Goal: Transaction & Acquisition: Book appointment/travel/reservation

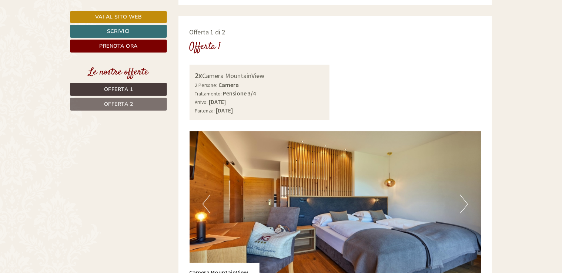
scroll to position [556, 0]
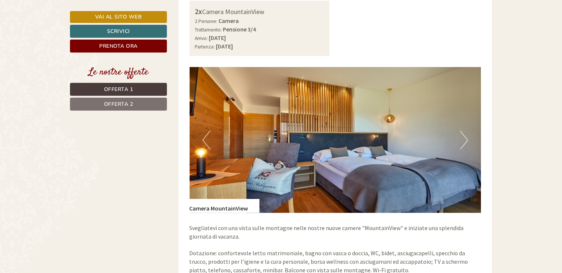
click at [462, 136] on button "Next" at bounding box center [464, 140] width 8 height 19
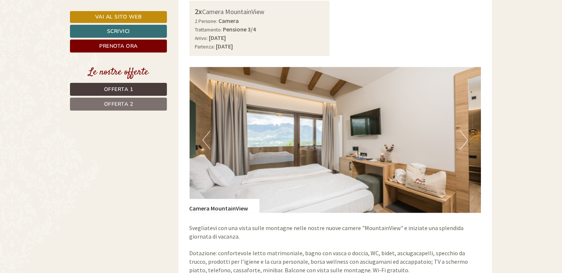
click at [462, 136] on button "Next" at bounding box center [464, 140] width 8 height 19
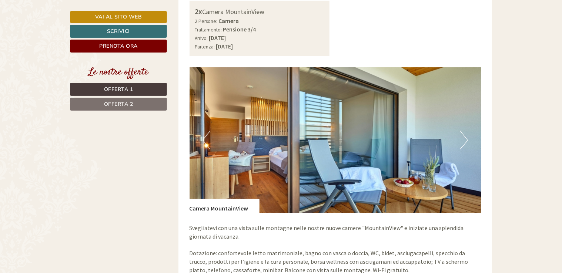
click at [462, 136] on button "Next" at bounding box center [464, 140] width 8 height 19
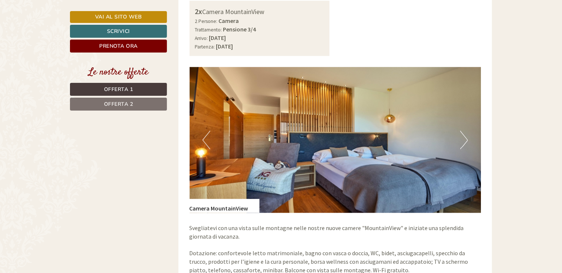
click at [462, 136] on button "Next" at bounding box center [464, 140] width 8 height 19
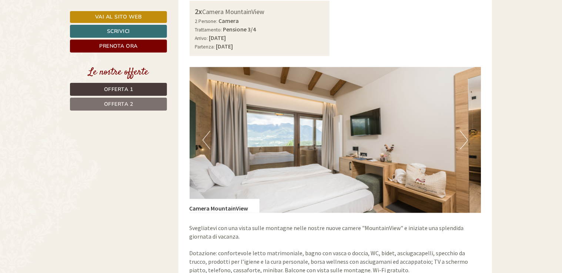
click at [462, 136] on button "Next" at bounding box center [464, 140] width 8 height 19
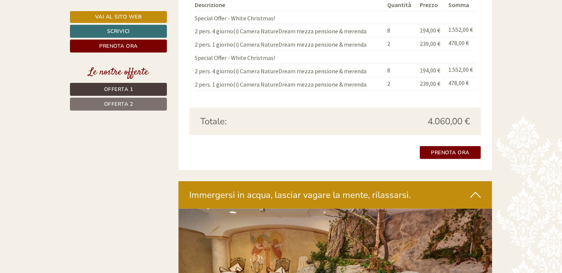
scroll to position [1519, 0]
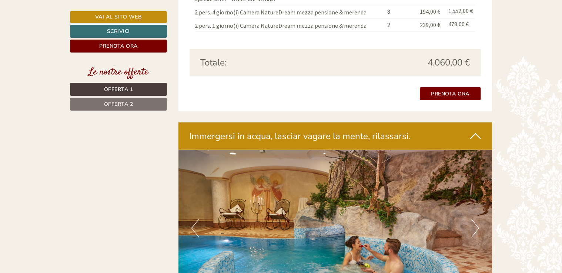
click at [477, 223] on button "Next" at bounding box center [476, 228] width 8 height 19
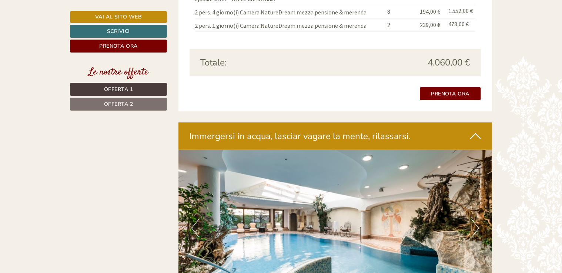
click at [476, 219] on button "Next" at bounding box center [476, 228] width 8 height 19
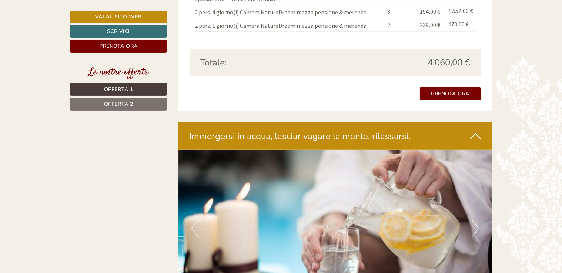
click at [476, 219] on button "Next" at bounding box center [476, 228] width 8 height 19
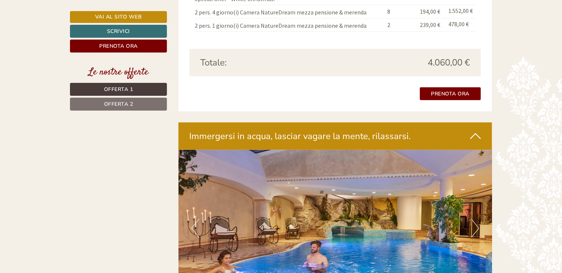
click at [476, 219] on button "Next" at bounding box center [476, 228] width 8 height 19
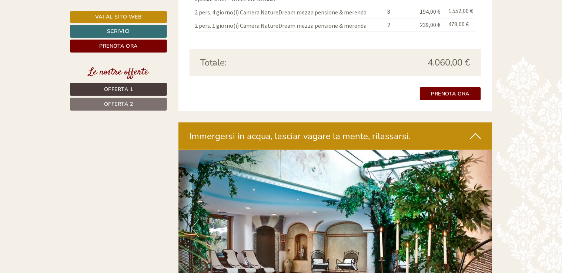
click at [476, 219] on button "Next" at bounding box center [476, 228] width 8 height 19
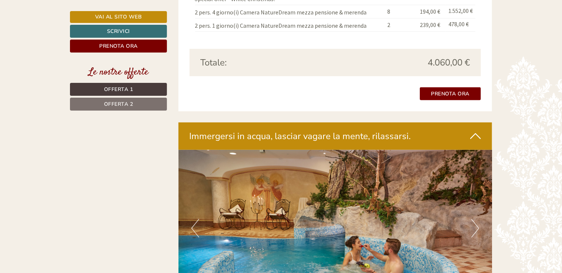
click at [476, 219] on button "Next" at bounding box center [476, 228] width 8 height 19
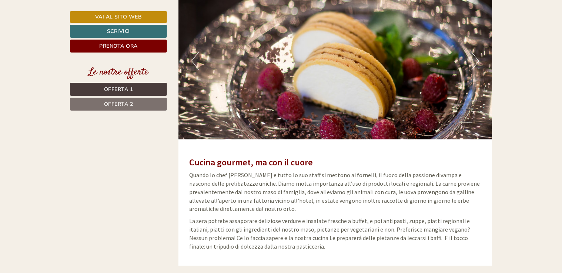
scroll to position [2111, 0]
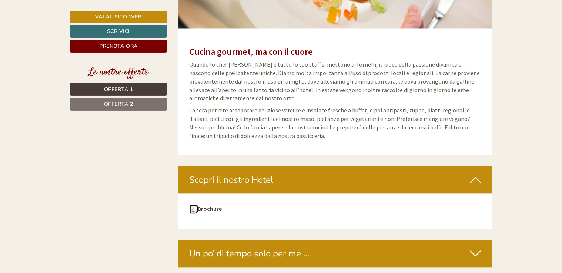
click at [194, 205] on img at bounding box center [193, 209] width 7 height 9
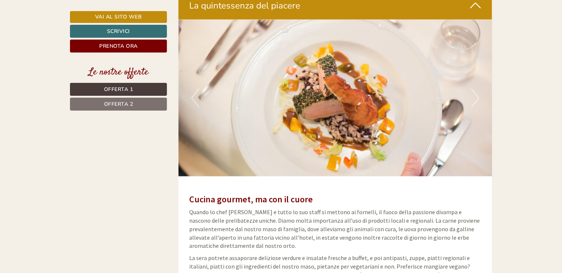
scroll to position [1852, 0]
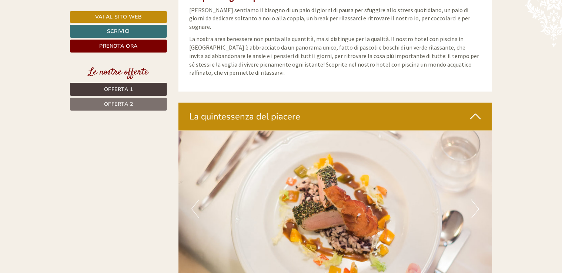
click at [144, 90] on link "Offerta 1" at bounding box center [118, 89] width 97 height 13
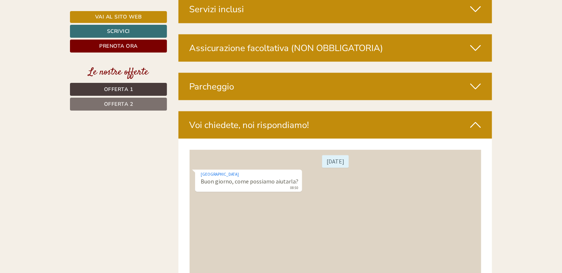
scroll to position [499, 0]
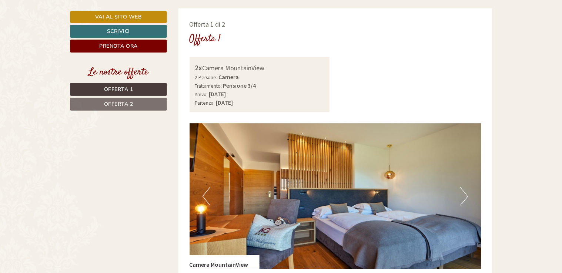
click at [126, 106] on span "Offerta 2" at bounding box center [118, 104] width 29 height 7
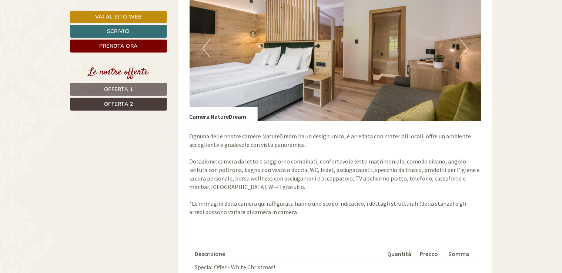
scroll to position [722, 0]
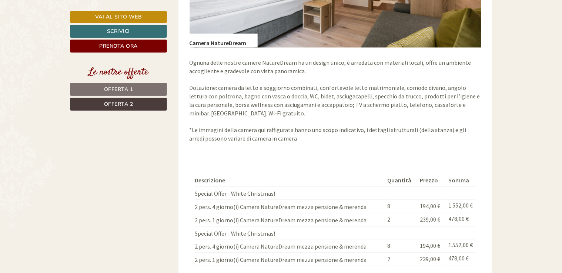
click at [114, 87] on span "Offerta 1" at bounding box center [118, 89] width 29 height 7
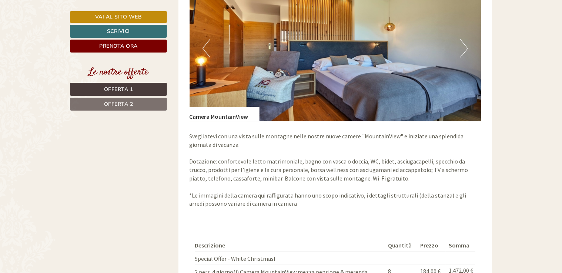
scroll to position [610, 0]
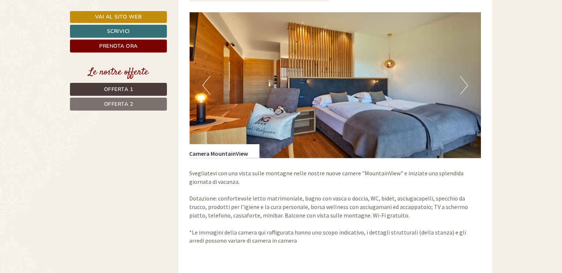
click at [464, 82] on button "Next" at bounding box center [464, 85] width 8 height 19
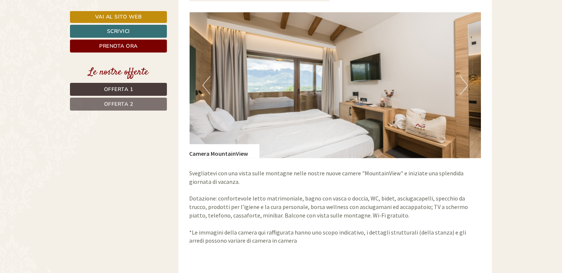
click at [464, 82] on button "Next" at bounding box center [464, 85] width 8 height 19
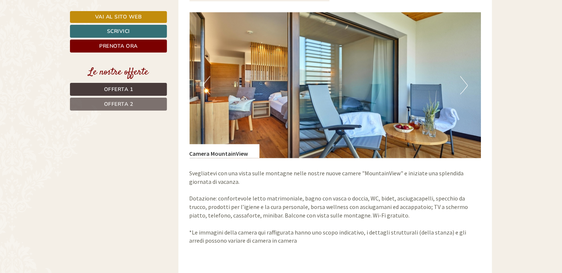
click at [464, 82] on button "Next" at bounding box center [464, 85] width 8 height 19
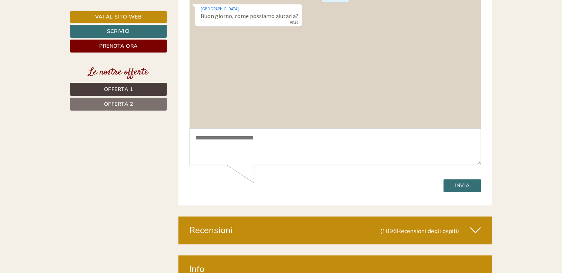
scroll to position [2055, 0]
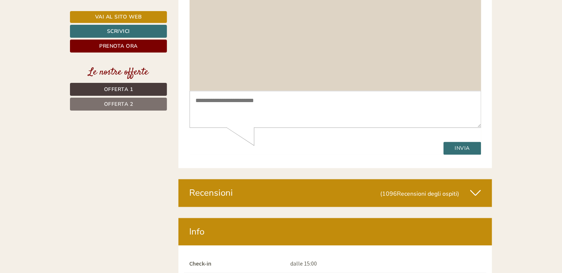
click at [482, 180] on div "Recensioni (1096 Recensioni degli ospiti )" at bounding box center [336, 193] width 314 height 27
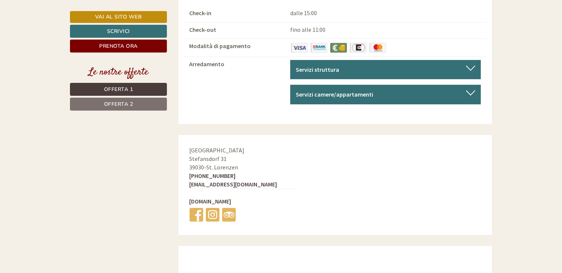
scroll to position [2625, 0]
